Goal: Find specific page/section: Find specific page/section

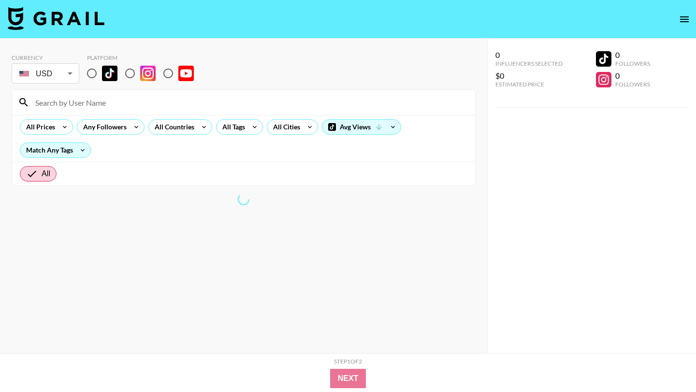
click at [86, 101] on input at bounding box center [249, 102] width 440 height 15
paste input "dontaikaory"
type input "dontaikaory"
click at [91, 70] on input "radio" at bounding box center [92, 73] width 20 height 20
radio input "true"
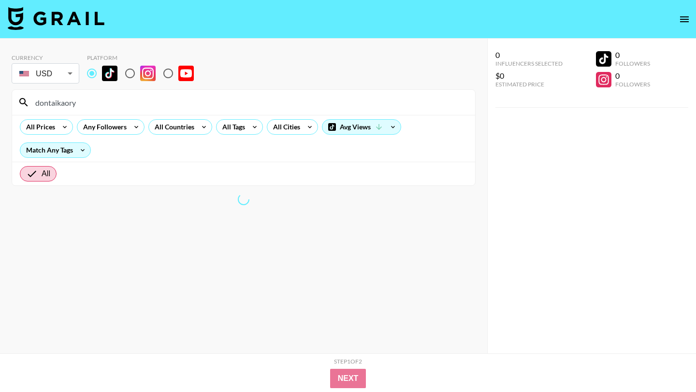
click at [35, 104] on input "dontaikaory" at bounding box center [249, 102] width 440 height 15
click at [114, 217] on section "Currency USD USD ​ Platform dontaikaory All Prices Any Followers All Countries …" at bounding box center [244, 203] width 464 height 315
drag, startPoint x: 111, startPoint y: 102, endPoint x: 0, endPoint y: 96, distance: 111.3
click at [0, 101] on div "Currency USD USD ​ Platform dontaikaory All Prices Any Followers All Countries …" at bounding box center [243, 216] width 487 height 354
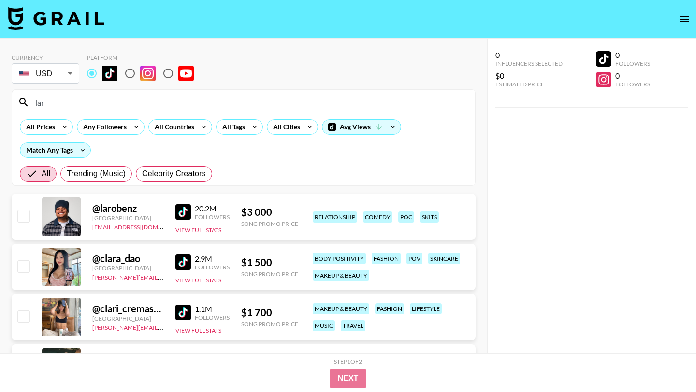
type input "lar"
click at [187, 210] on img at bounding box center [182, 211] width 15 height 15
